Goal: Check status: Check status

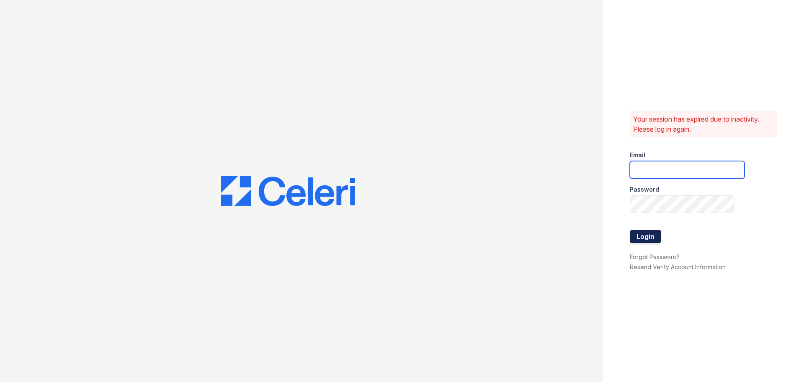
type input "33ninety.leasing2@ghancooper.com"
click at [656, 240] on button "Login" at bounding box center [645, 236] width 31 height 13
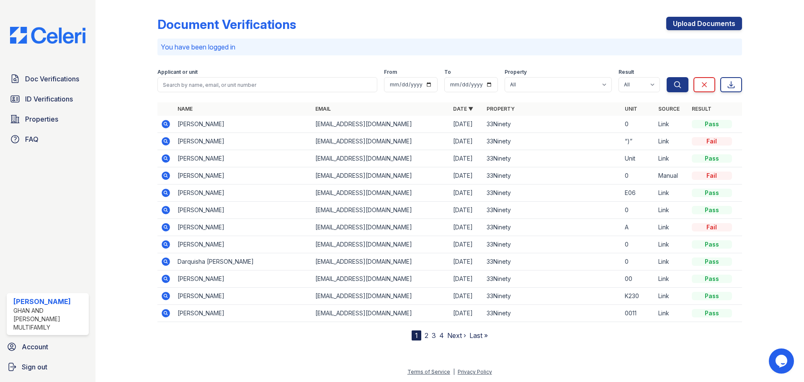
click at [166, 297] on icon at bounding box center [166, 296] width 8 height 8
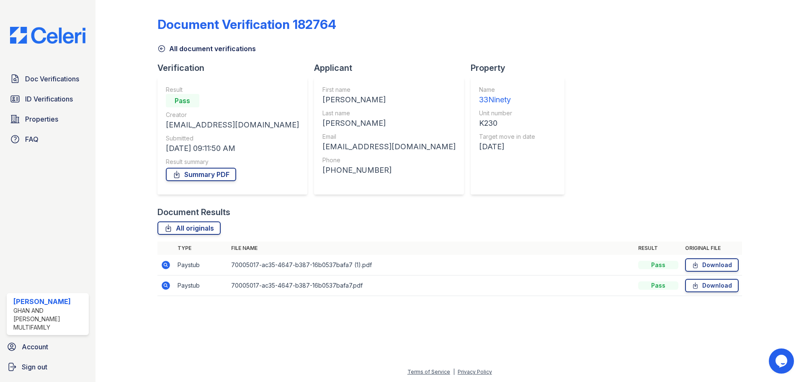
click at [162, 280] on td at bounding box center [166, 285] width 17 height 21
click at [165, 282] on icon at bounding box center [166, 285] width 8 height 8
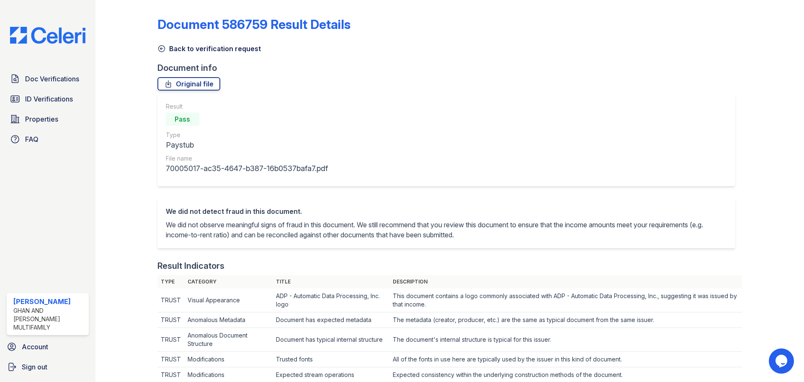
click at [165, 49] on link "Back to verification request" at bounding box center [209, 49] width 103 height 10
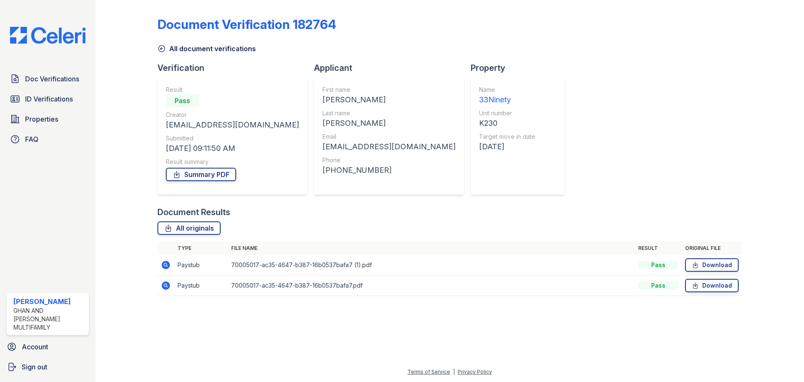
click at [169, 266] on icon at bounding box center [166, 265] width 8 height 8
